Goal: Check status: Check status

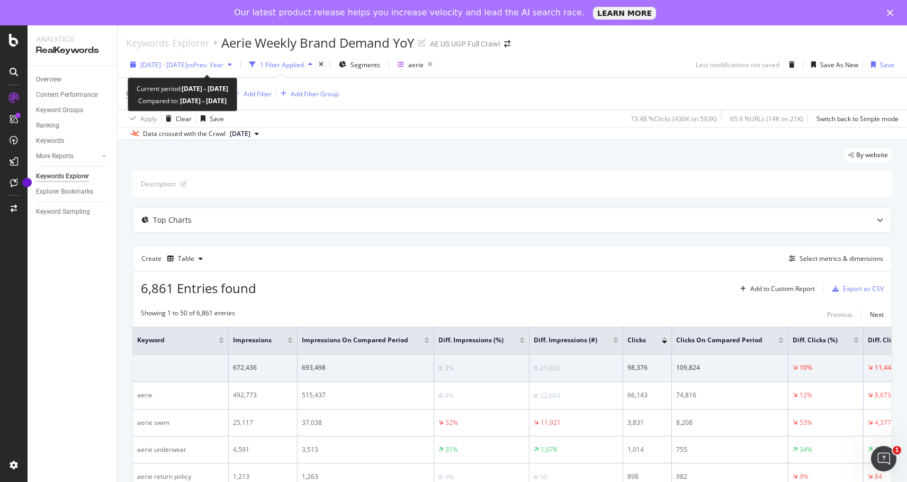
click at [187, 65] on span "[DATE] - [DATE]" at bounding box center [163, 64] width 47 height 9
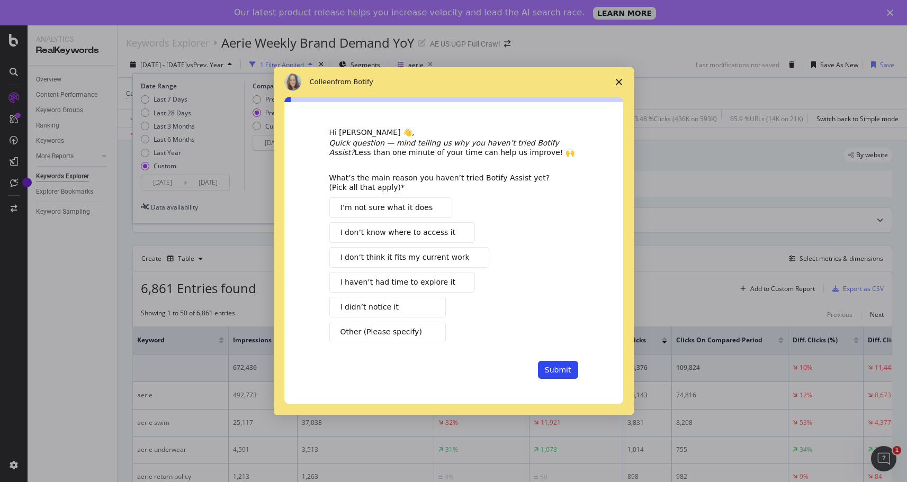
click at [185, 183] on div "Intercom messenger" at bounding box center [453, 241] width 907 height 482
click at [616, 81] on icon "Close survey" at bounding box center [619, 82] width 6 height 6
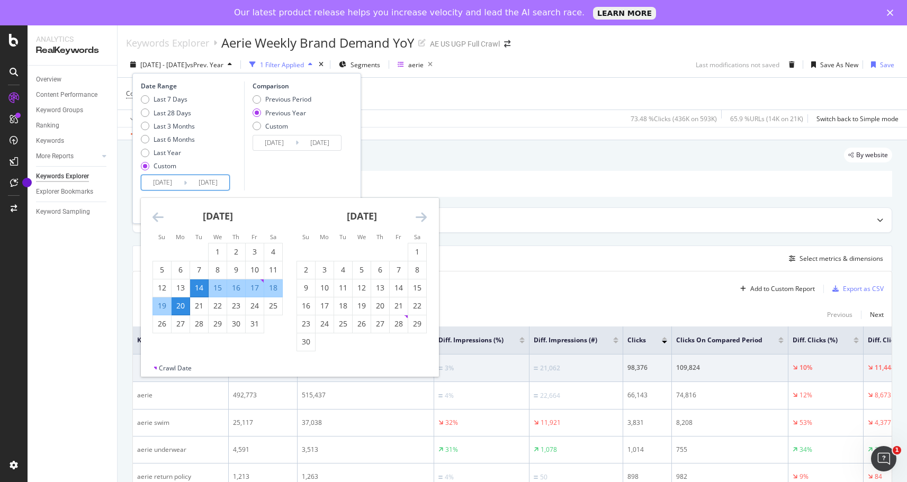
click at [170, 185] on input "[DATE]" at bounding box center [162, 182] width 42 height 15
click at [418, 217] on icon "Move forward to switch to the next month." at bounding box center [421, 217] width 11 height 13
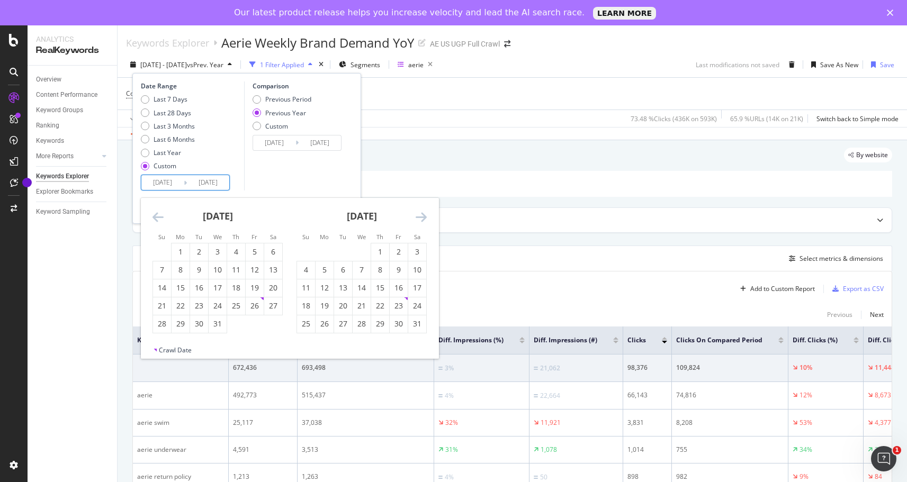
click at [418, 217] on icon "Move forward to switch to the next month." at bounding box center [421, 217] width 11 height 13
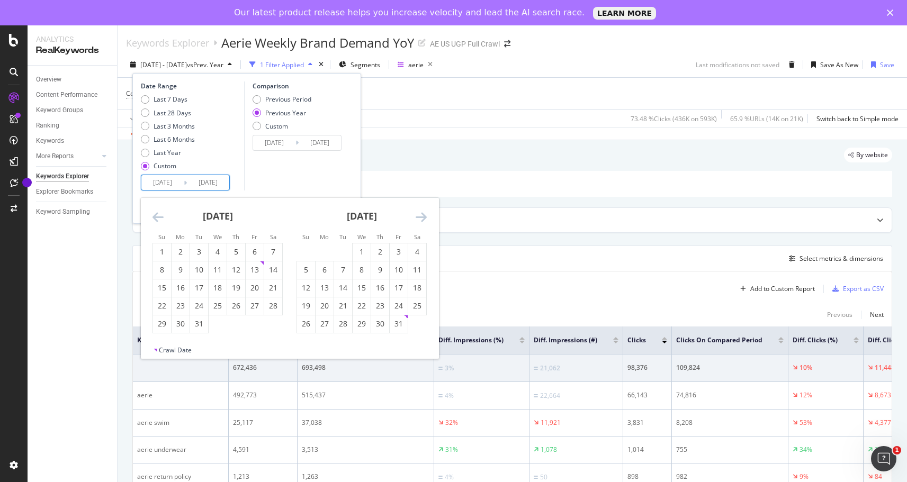
click at [418, 217] on icon "Move forward to switch to the next month." at bounding box center [421, 217] width 11 height 13
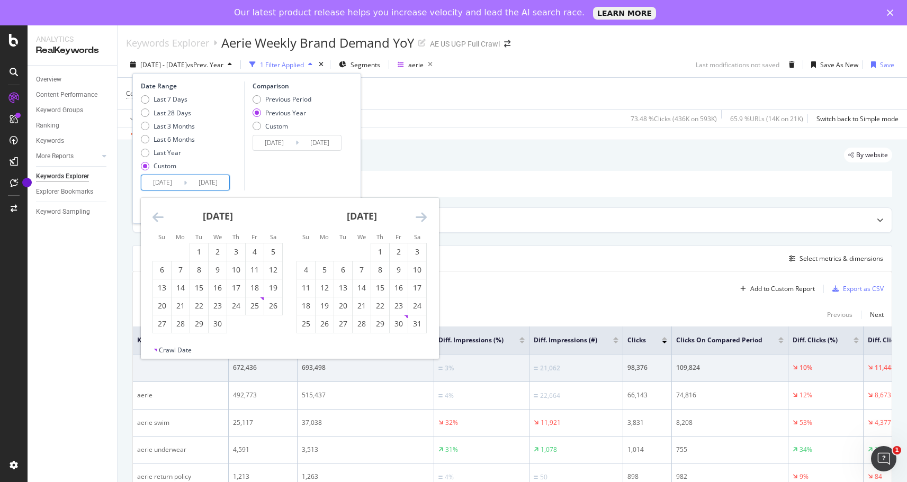
click at [418, 217] on icon "Move forward to switch to the next month." at bounding box center [421, 217] width 11 height 13
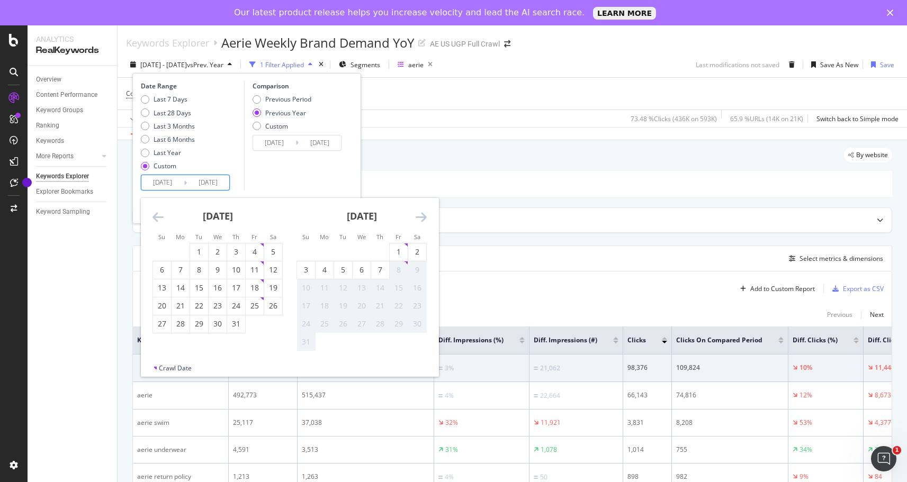
click at [418, 217] on icon "Move forward to switch to the next month." at bounding box center [421, 217] width 11 height 13
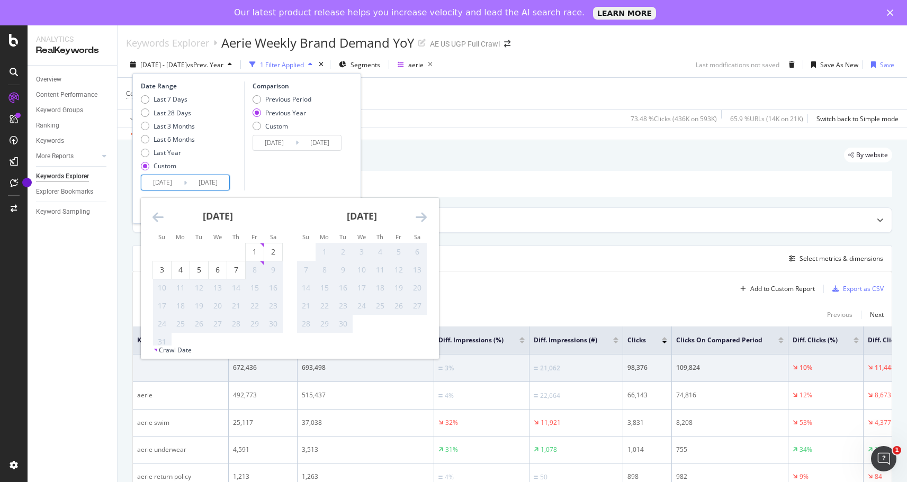
click at [418, 217] on icon "Move forward to switch to the next month." at bounding box center [421, 217] width 11 height 13
click at [162, 217] on icon "Move backward to switch to the previous month." at bounding box center [158, 217] width 11 height 13
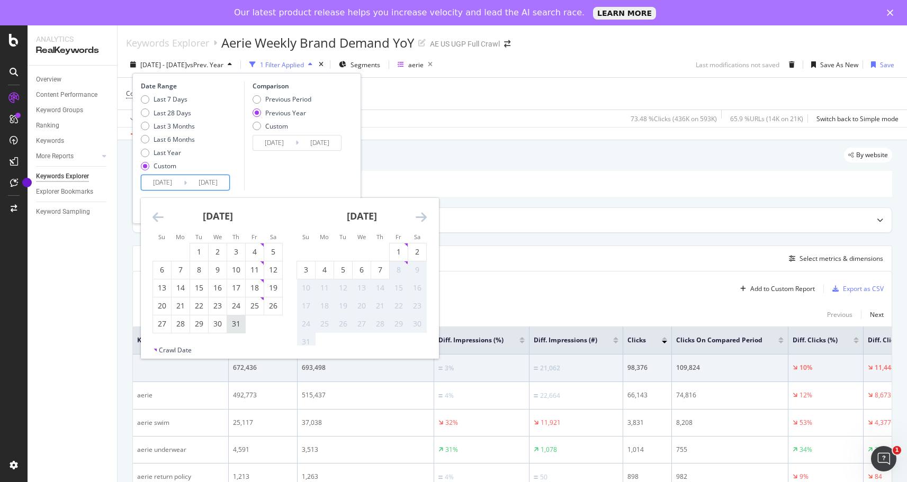
click at [235, 325] on div "31" at bounding box center [236, 324] width 18 height 11
type input "[DATE]"
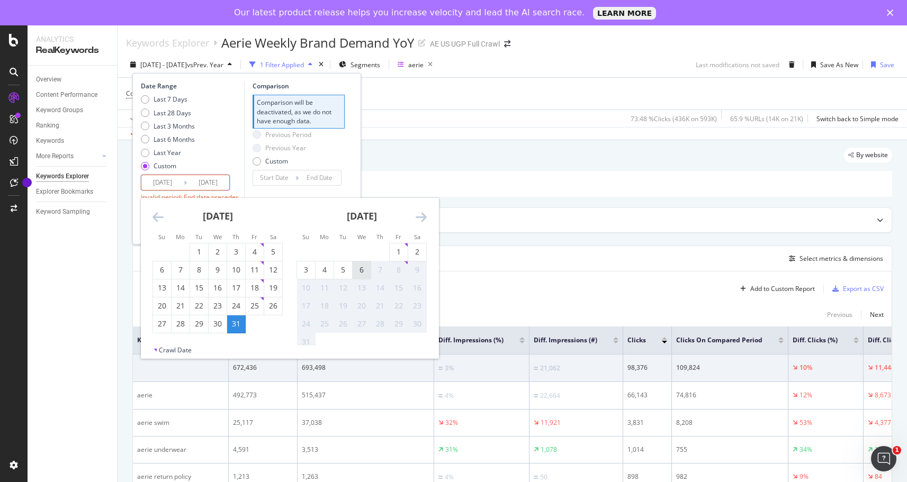
click at [357, 276] on div "6" at bounding box center [362, 270] width 18 height 17
type input "[DATE]"
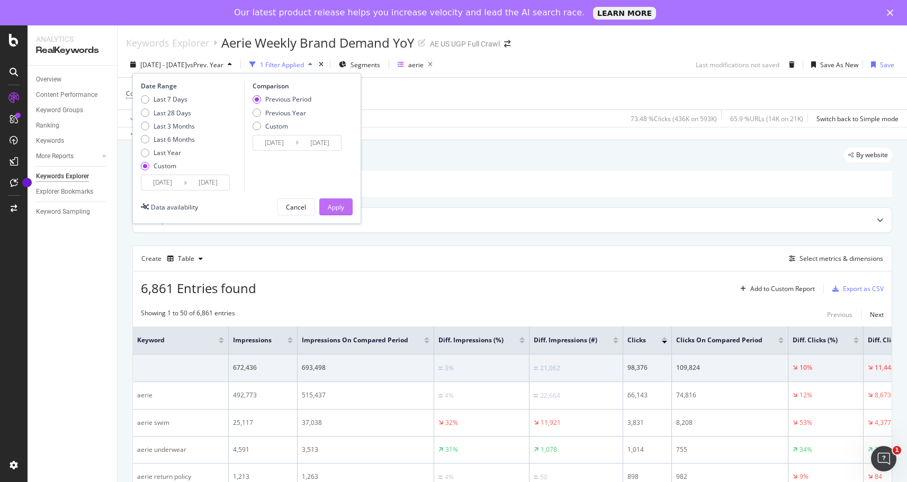
click at [338, 202] on div "Apply" at bounding box center [336, 207] width 16 height 16
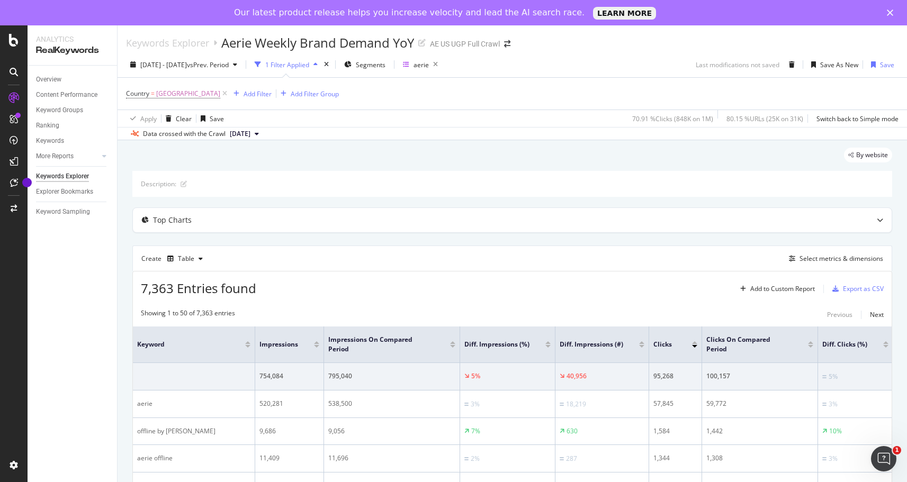
click at [92, 331] on div "Overview Content Performance Keyword Groups Ranking Keywords More Reports Count…" at bounding box center [72, 287] width 89 height 442
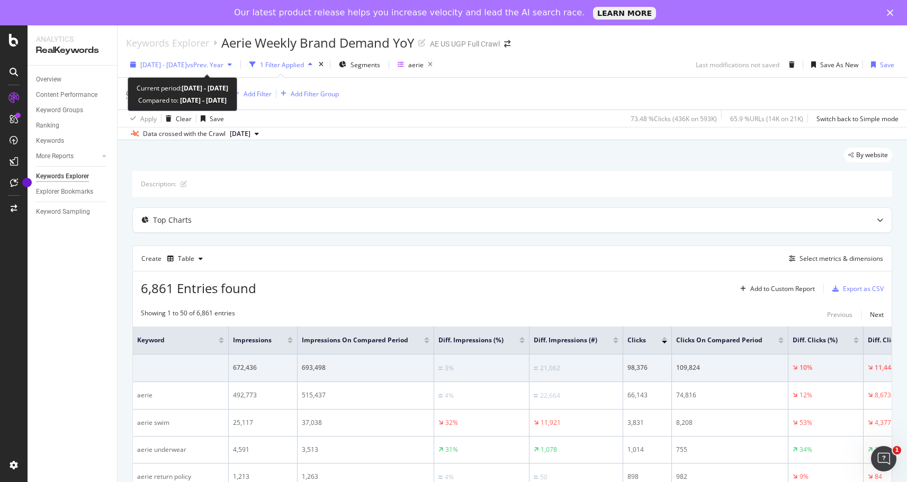
click at [201, 58] on div "[DATE] - [DATE] vs Prev. Year" at bounding box center [181, 65] width 110 height 16
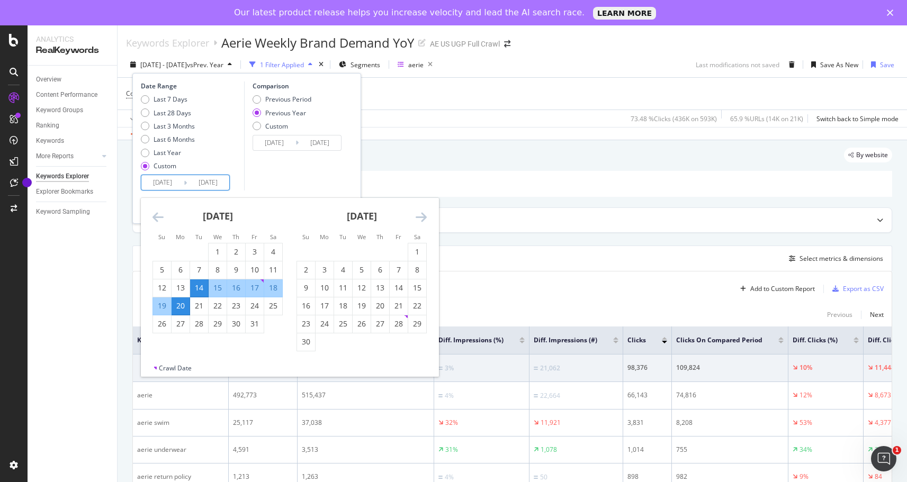
click at [165, 178] on input "[DATE]" at bounding box center [162, 182] width 42 height 15
click at [420, 213] on icon "Move forward to switch to the next month." at bounding box center [421, 217] width 11 height 13
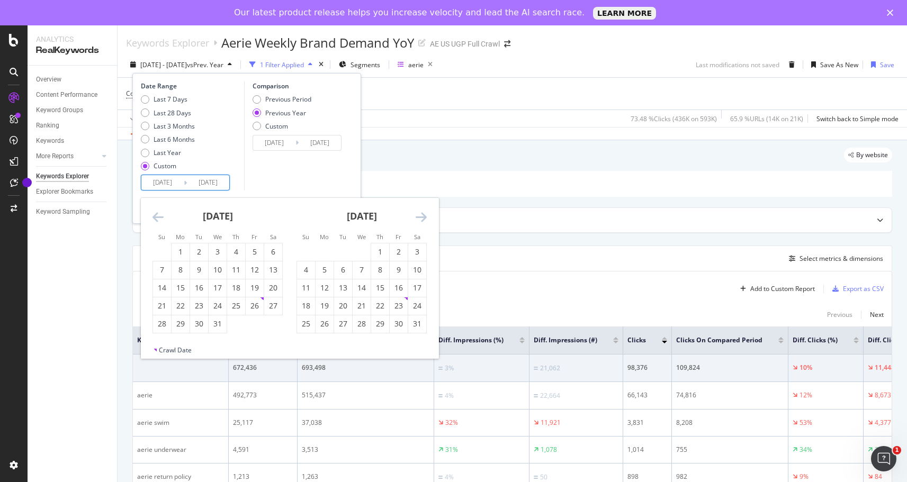
click at [420, 213] on icon "Move forward to switch to the next month." at bounding box center [421, 217] width 11 height 13
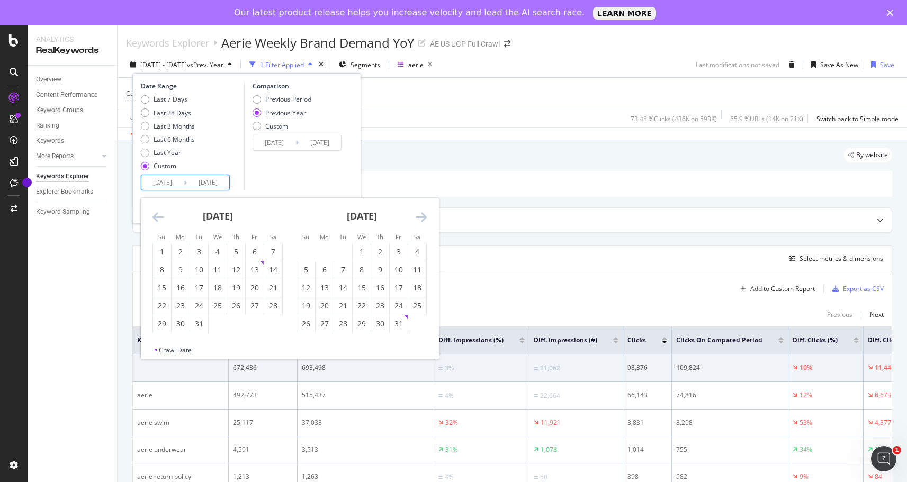
click at [420, 213] on icon "Move forward to switch to the next month." at bounding box center [421, 217] width 11 height 13
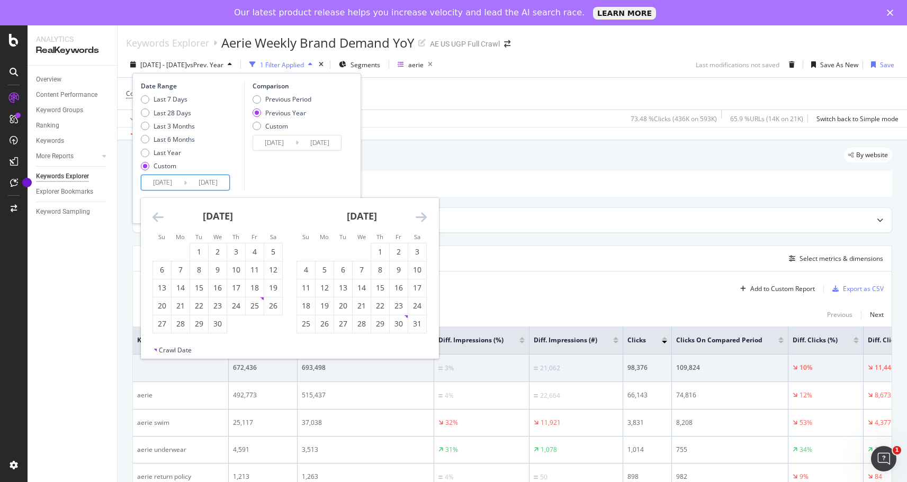
click at [420, 213] on icon "Move forward to switch to the next month." at bounding box center [421, 217] width 11 height 13
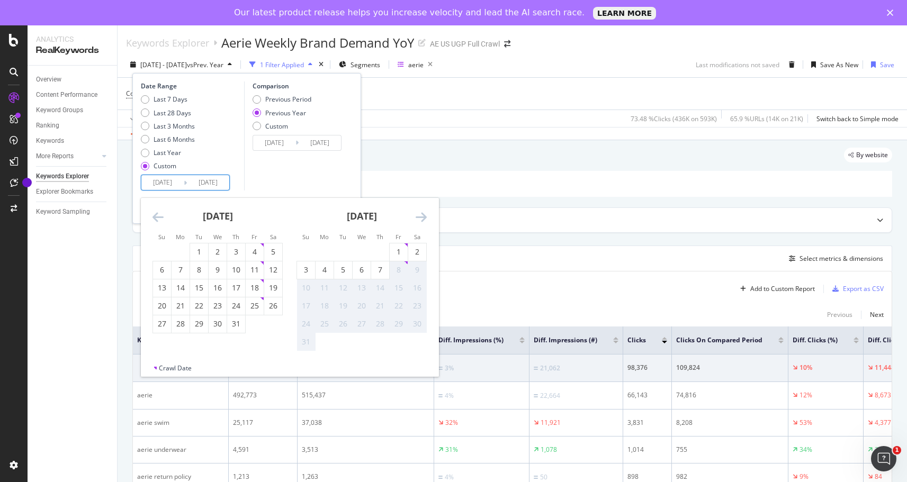
click at [420, 213] on icon "Move forward to switch to the next month." at bounding box center [421, 217] width 11 height 13
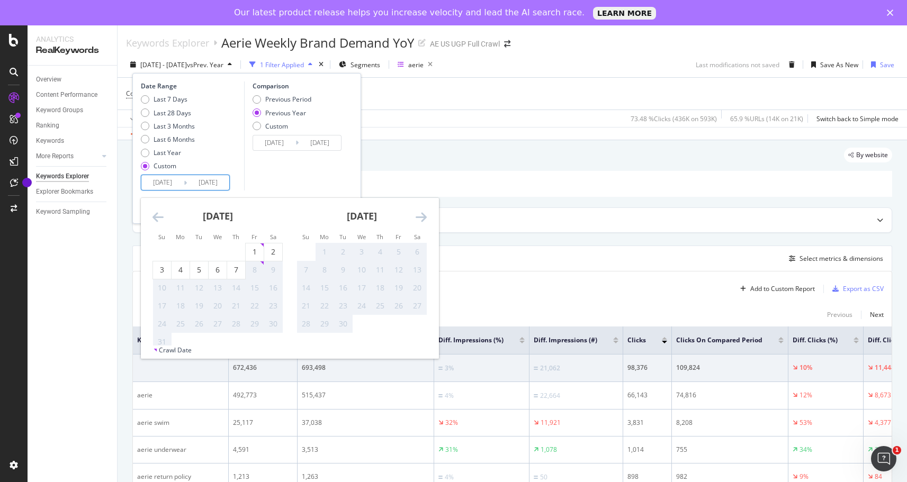
click at [420, 213] on icon "Move forward to switch to the next month." at bounding box center [421, 217] width 11 height 13
click at [160, 214] on icon "Move backward to switch to the previous month." at bounding box center [158, 217] width 11 height 13
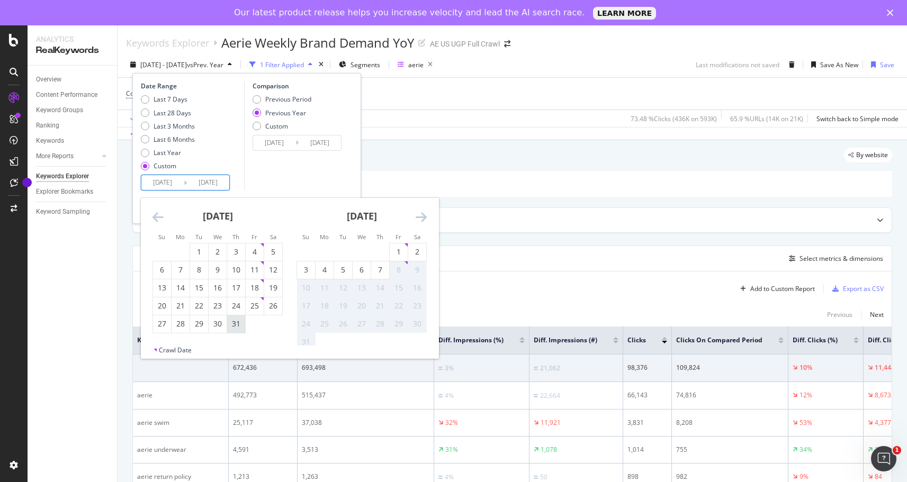
click at [230, 324] on div "31" at bounding box center [236, 324] width 18 height 11
type input "[DATE]"
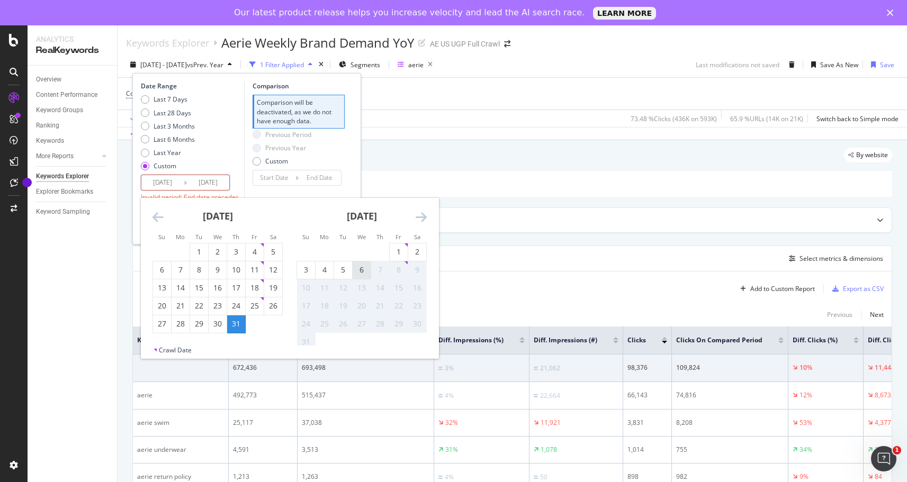
click at [357, 274] on div "6" at bounding box center [362, 270] width 18 height 11
type input "[DATE]"
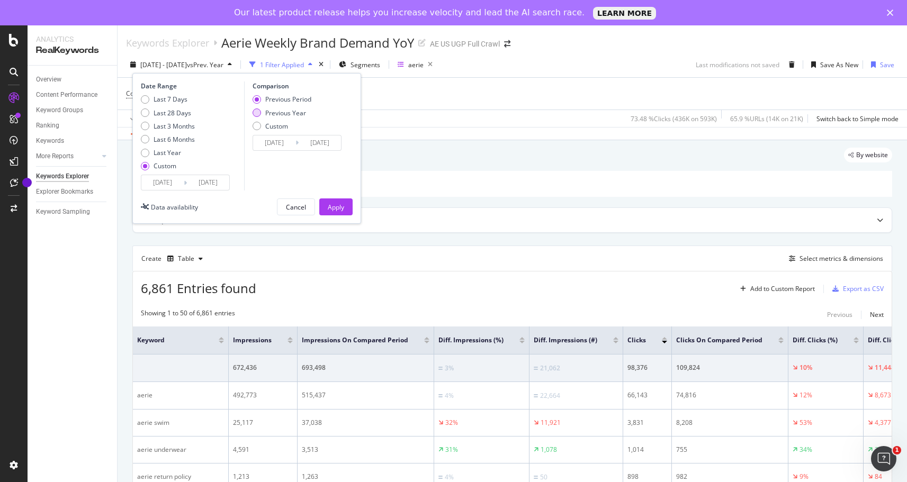
click at [297, 112] on div "Previous Year" at bounding box center [285, 113] width 41 height 9
type input "2024/08/01"
type input "2024/08/07"
click at [339, 209] on div "Apply" at bounding box center [336, 207] width 16 height 9
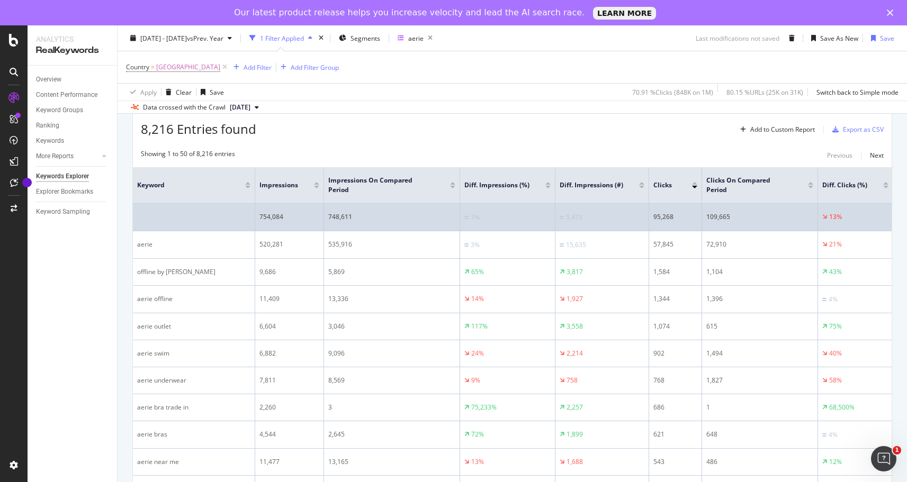
scroll to position [162, 0]
